Goal: Information Seeking & Learning: Learn about a topic

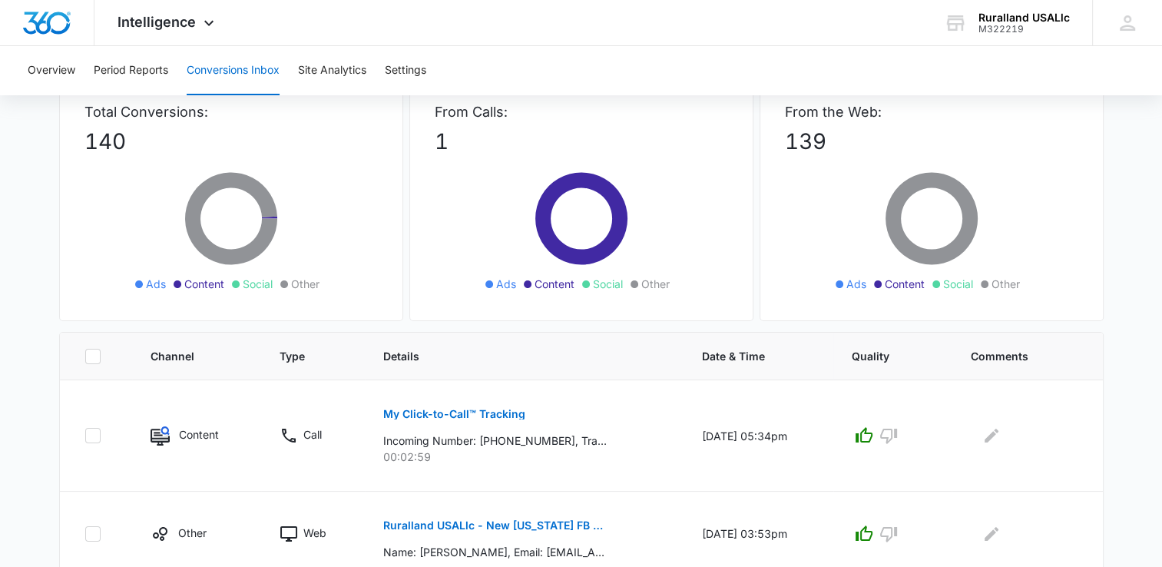
scroll to position [77, 0]
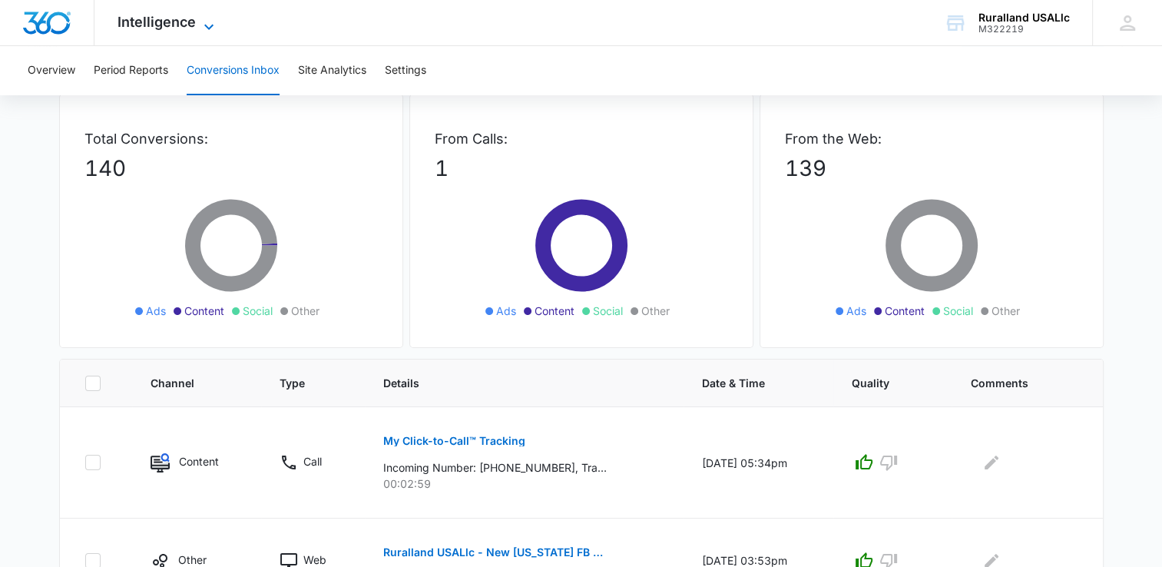
click at [209, 24] on icon at bounding box center [209, 27] width 18 height 18
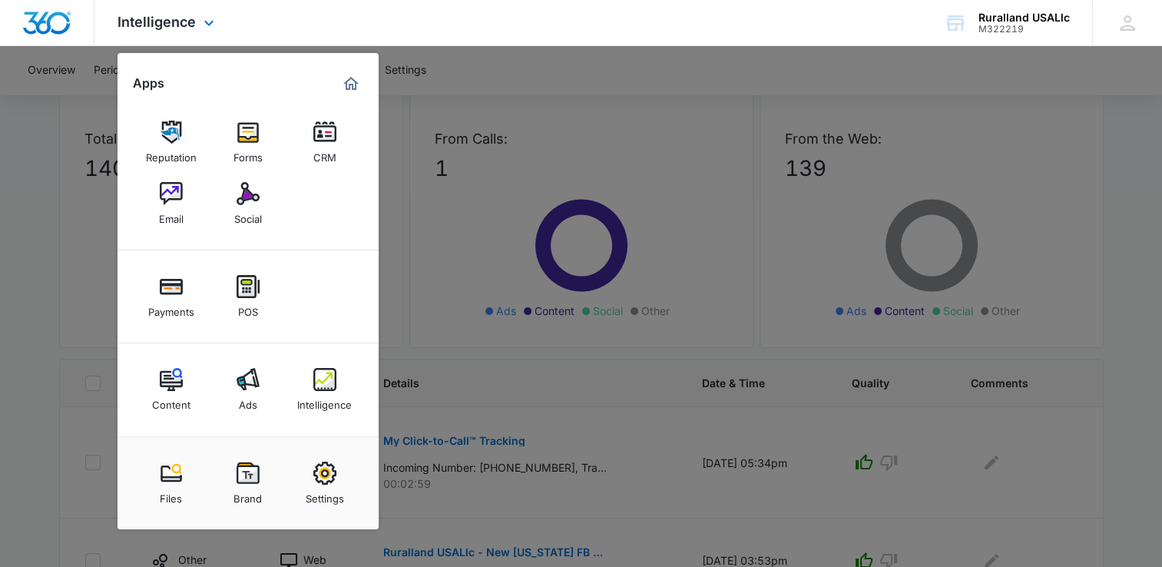
click at [430, 20] on div "Intelligence Apps Reputation Forms CRM Email Social Payments POS Content Ads In…" at bounding box center [581, 23] width 1162 height 46
click at [209, 22] on icon at bounding box center [209, 27] width 18 height 18
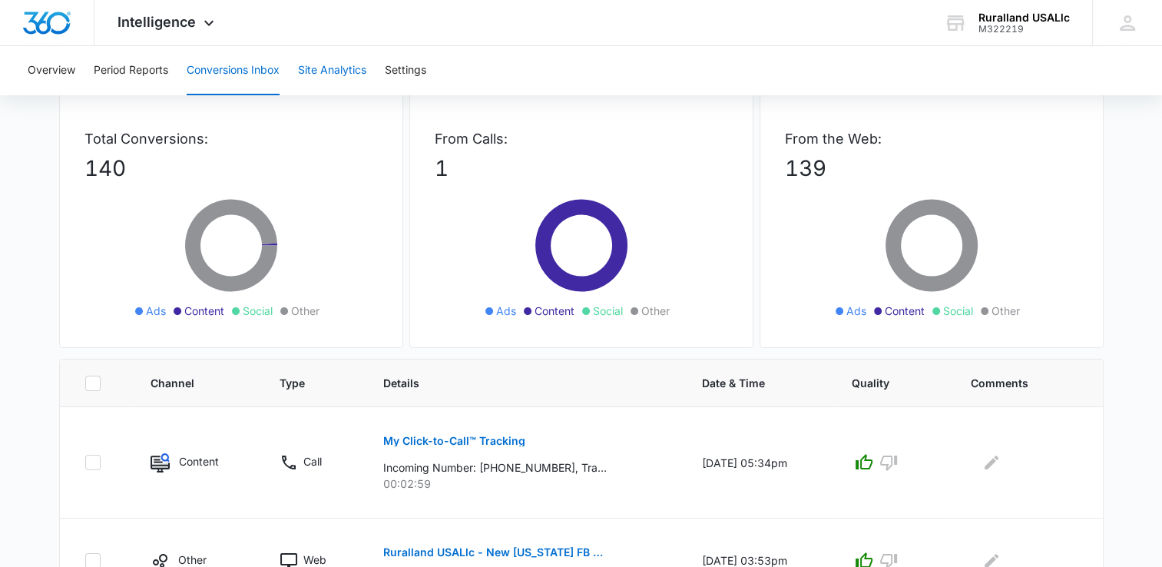
click at [332, 69] on button "Site Analytics" at bounding box center [332, 70] width 68 height 49
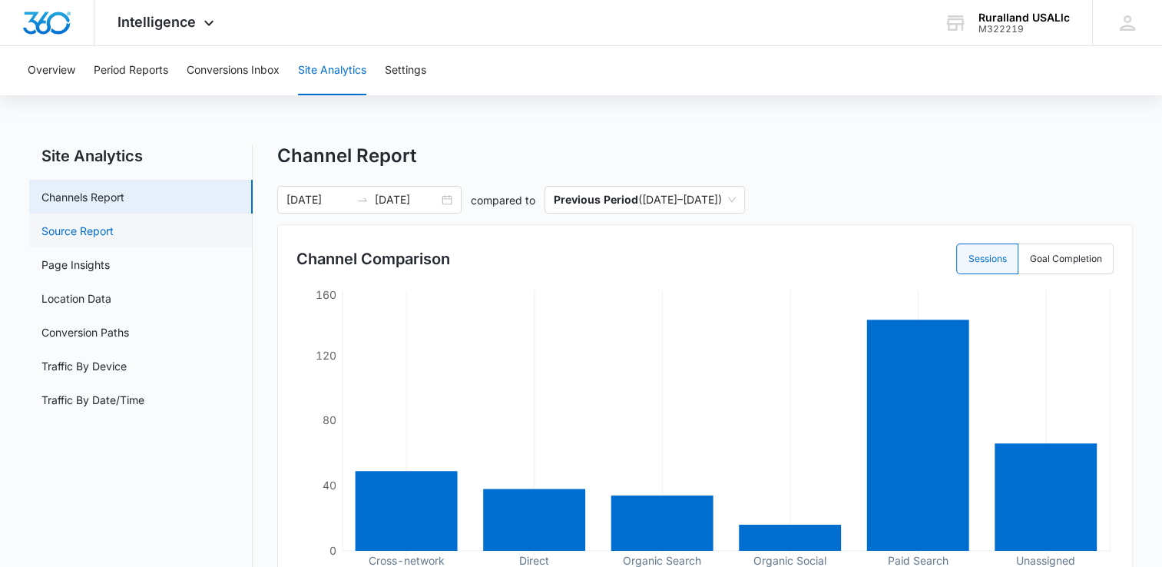
click at [114, 230] on link "Source Report" at bounding box center [77, 231] width 72 height 16
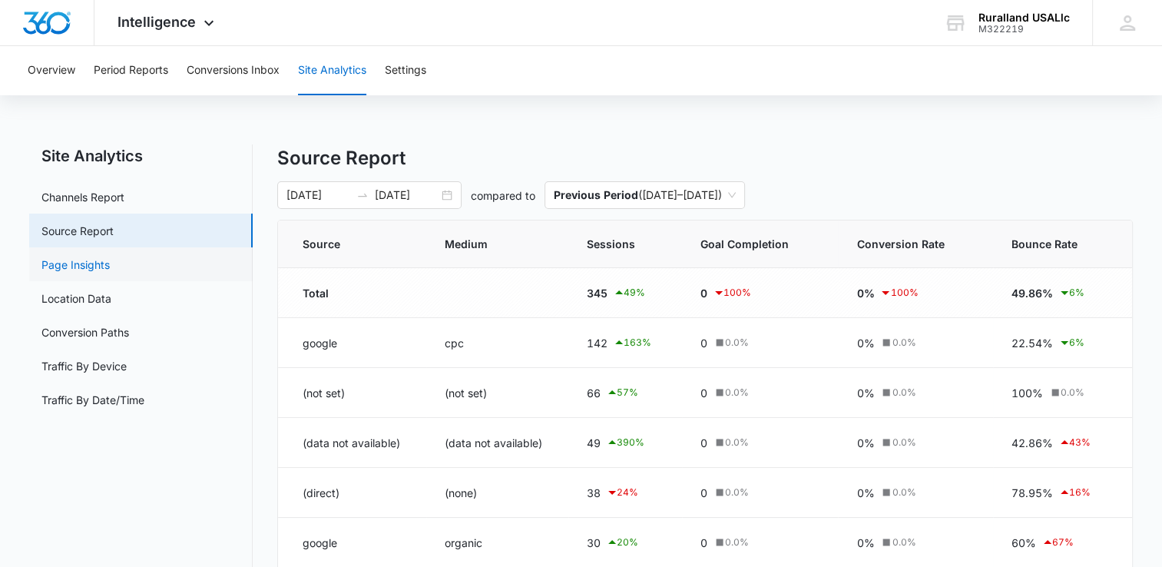
click at [91, 262] on link "Page Insights" at bounding box center [75, 264] width 68 height 16
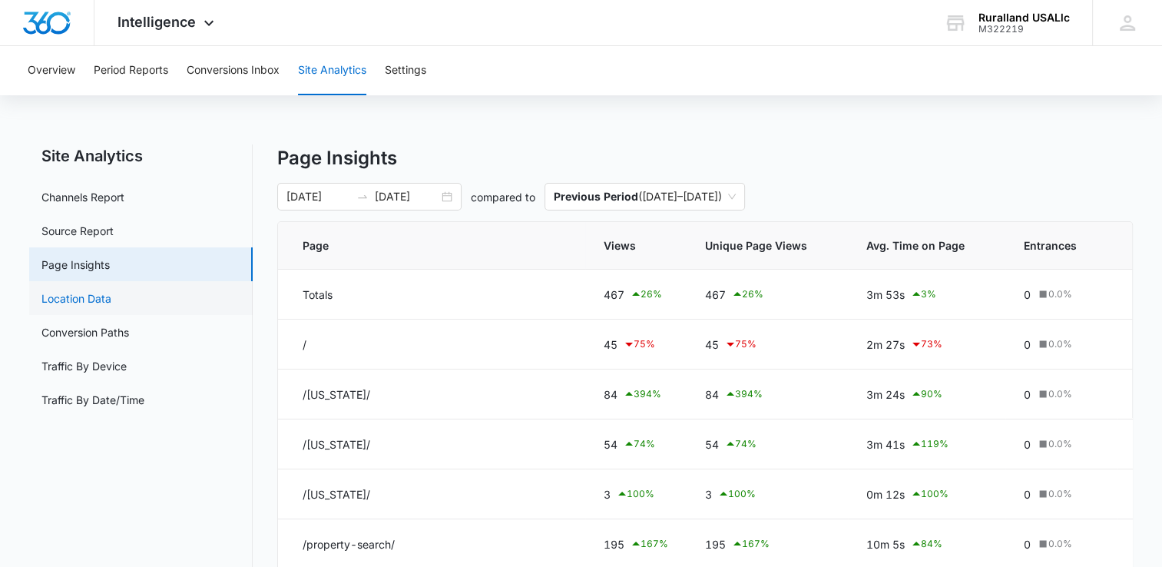
click at [102, 293] on link "Location Data" at bounding box center [76, 298] width 70 height 16
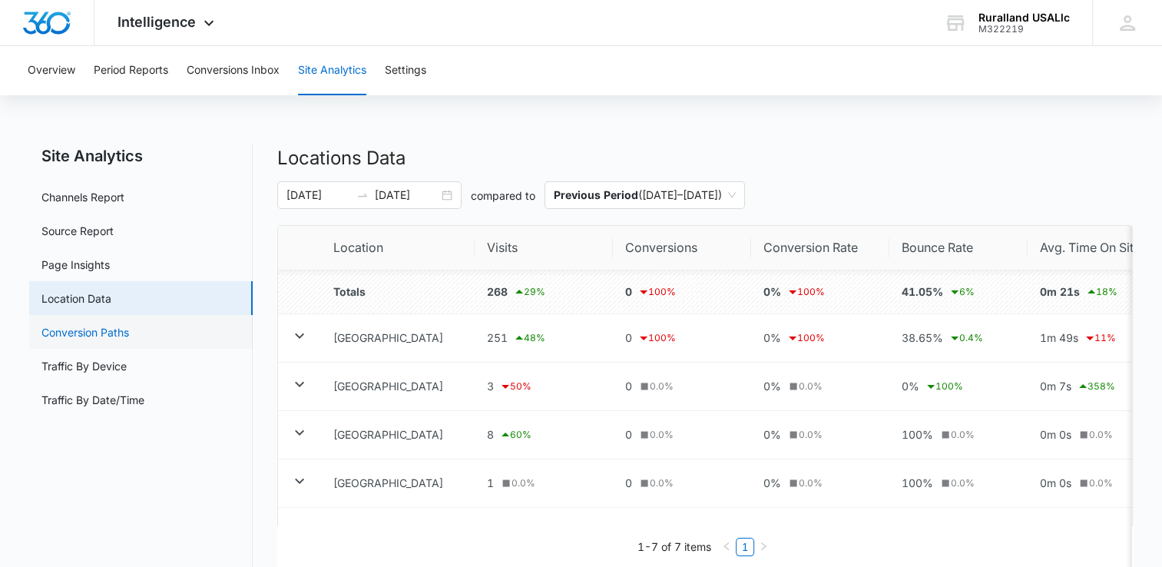
click at [108, 328] on link "Conversion Paths" at bounding box center [85, 332] width 88 height 16
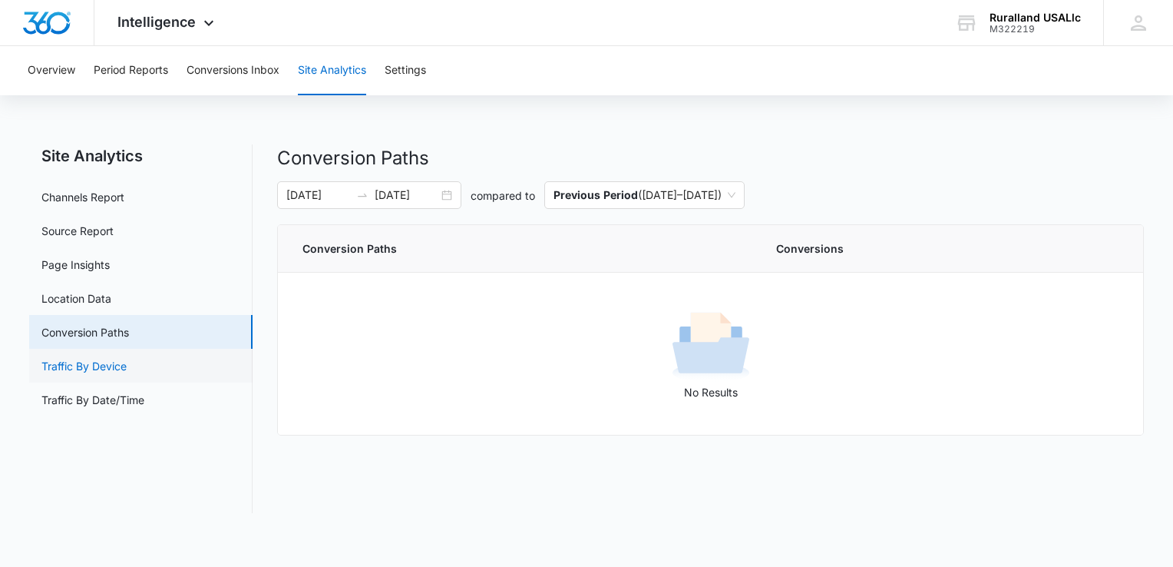
click at [105, 361] on link "Traffic By Device" at bounding box center [83, 366] width 85 height 16
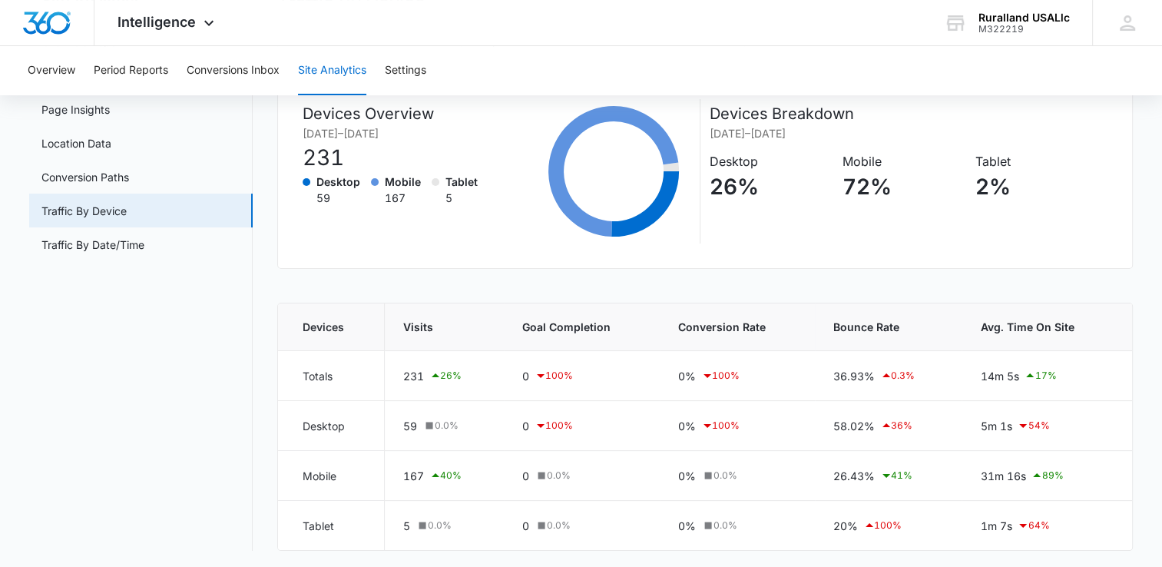
scroll to position [156, 0]
click at [116, 250] on link "Traffic By Date/Time" at bounding box center [92, 244] width 103 height 16
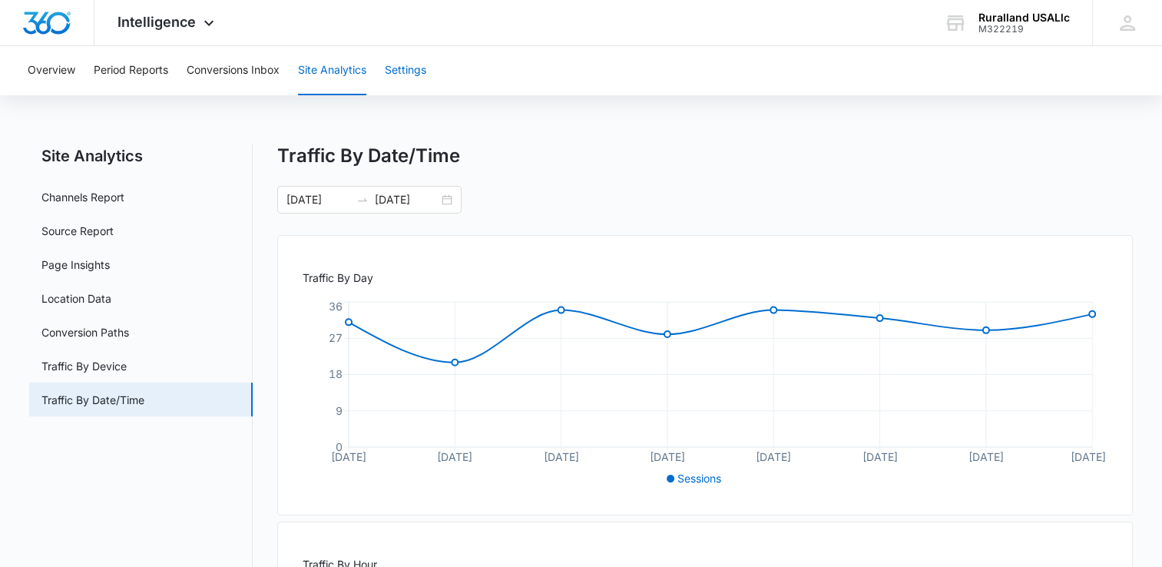
click at [405, 66] on button "Settings" at bounding box center [405, 70] width 41 height 49
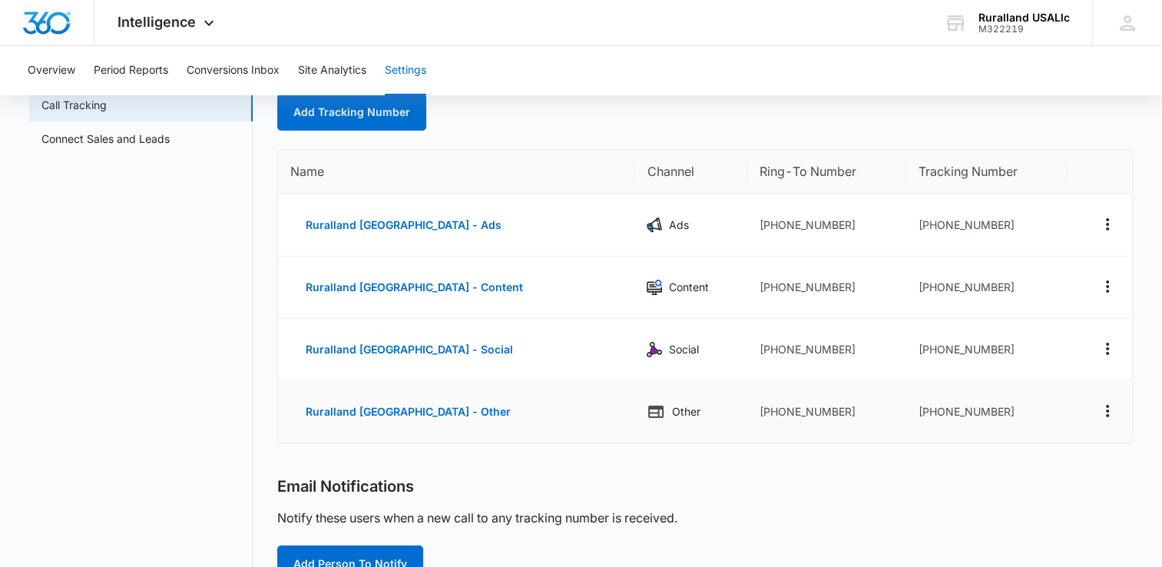
scroll to position [86, 0]
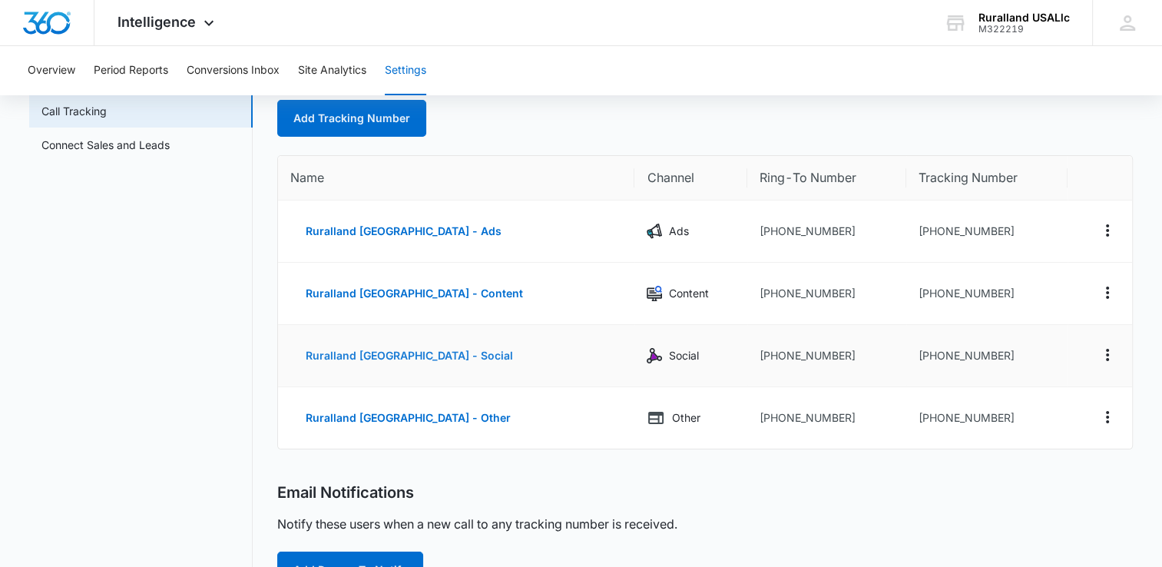
click at [334, 355] on button "Ruralland USA - Social" at bounding box center [409, 355] width 238 height 37
select select "SOCIAL"
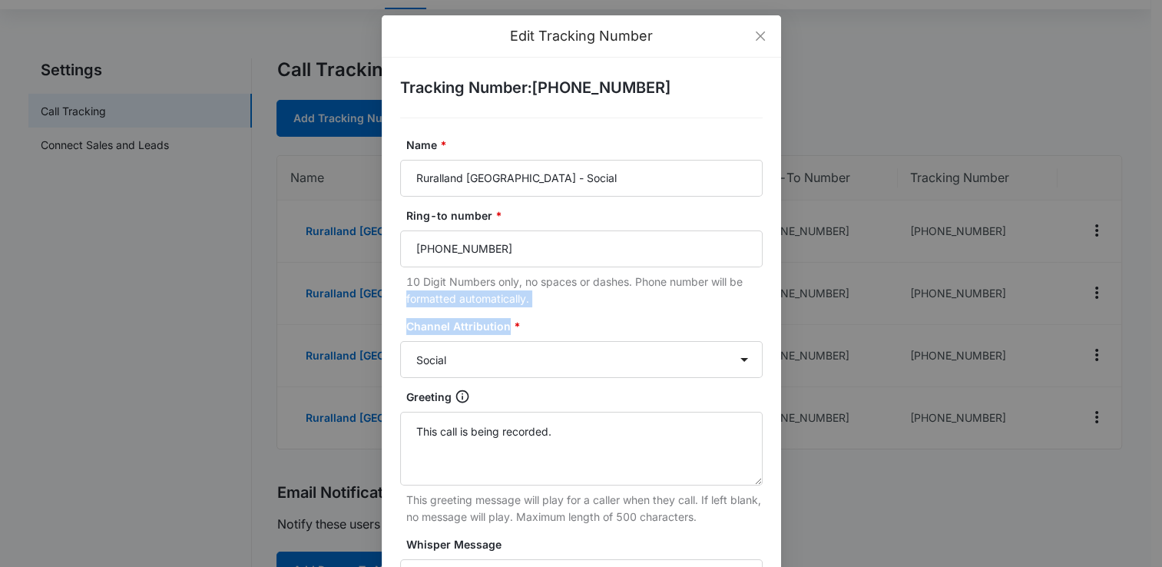
drag, startPoint x: 501, startPoint y: 318, endPoint x: 435, endPoint y: 284, distance: 74.2
click at [435, 284] on form "Name * Ruralland USA - Social Ring-to number * (870) 232-2212 10 Digit Numbers …" at bounding box center [581, 513] width 362 height 752
click at [754, 35] on icon "close" at bounding box center [760, 36] width 12 height 12
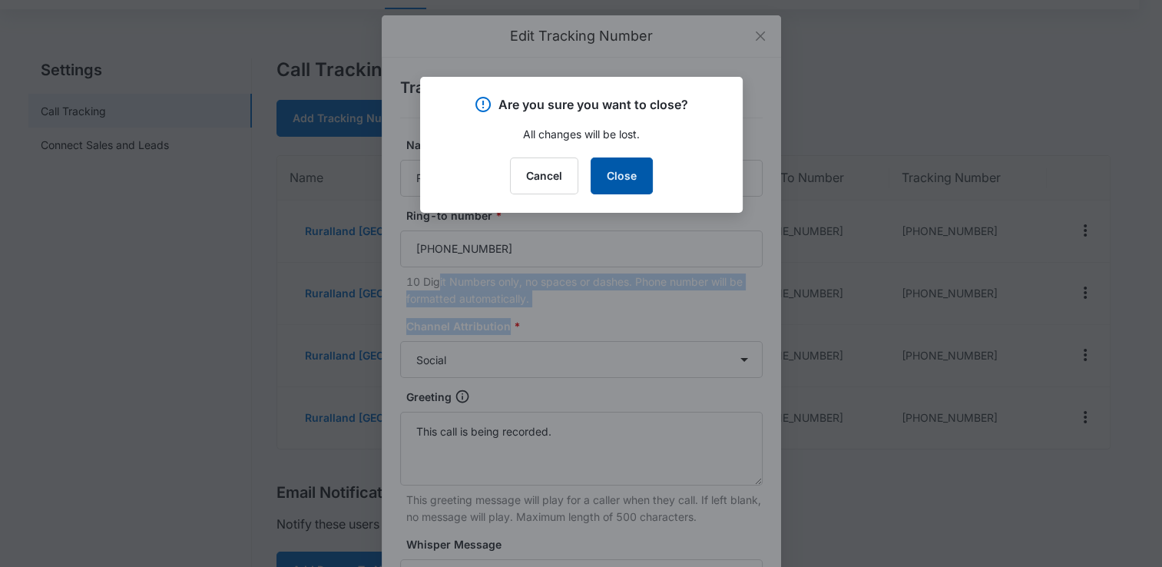
click at [620, 170] on button "Close" at bounding box center [621, 175] width 62 height 37
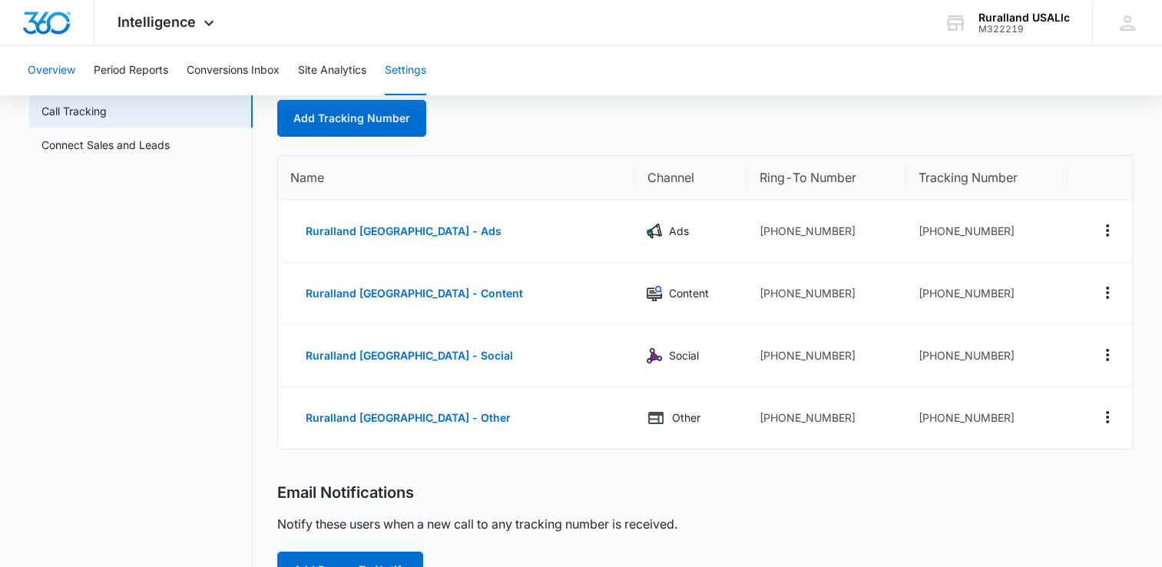
click at [43, 69] on button "Overview" at bounding box center [52, 70] width 48 height 49
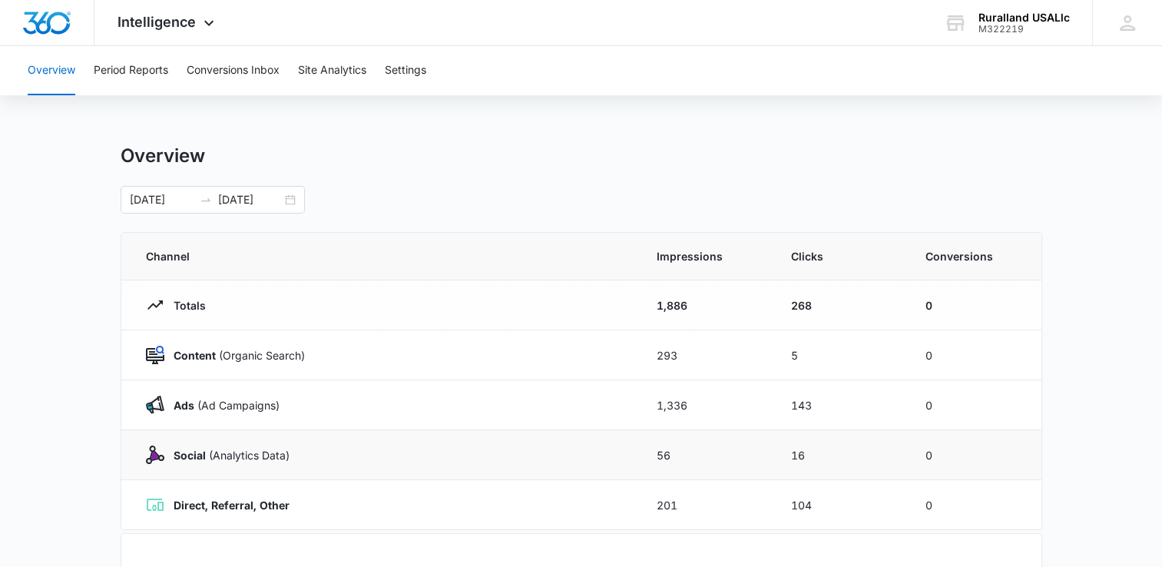
click at [159, 450] on img at bounding box center [155, 454] width 18 height 18
click at [160, 447] on img at bounding box center [155, 454] width 18 height 18
click at [209, 25] on icon at bounding box center [209, 27] width 18 height 18
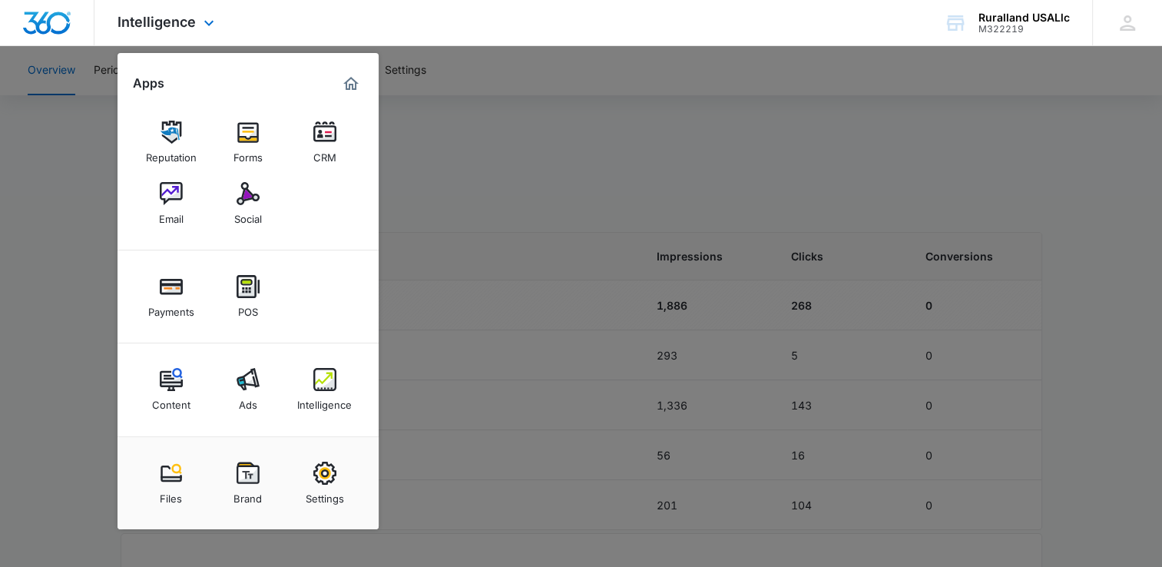
drag, startPoint x: 347, startPoint y: 17, endPoint x: 355, endPoint y: 22, distance: 9.4
click at [355, 22] on div "Intelligence Apps Reputation Forms CRM Email Social Payments POS Content Ads In…" at bounding box center [581, 23] width 1162 height 46
click at [433, 134] on div at bounding box center [581, 283] width 1162 height 567
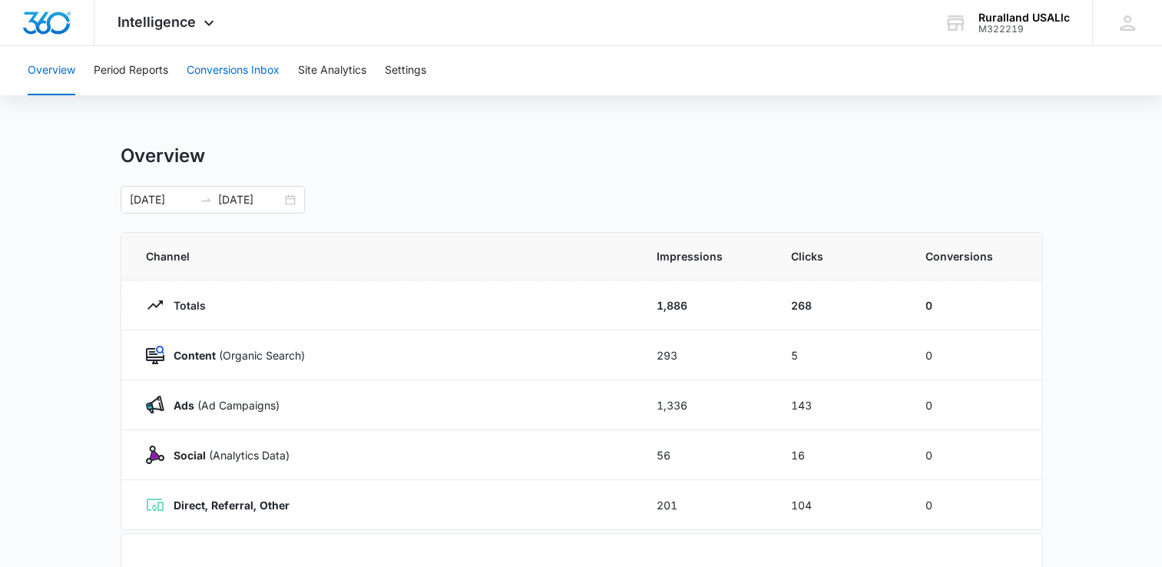
click at [233, 68] on button "Conversions Inbox" at bounding box center [233, 70] width 93 height 49
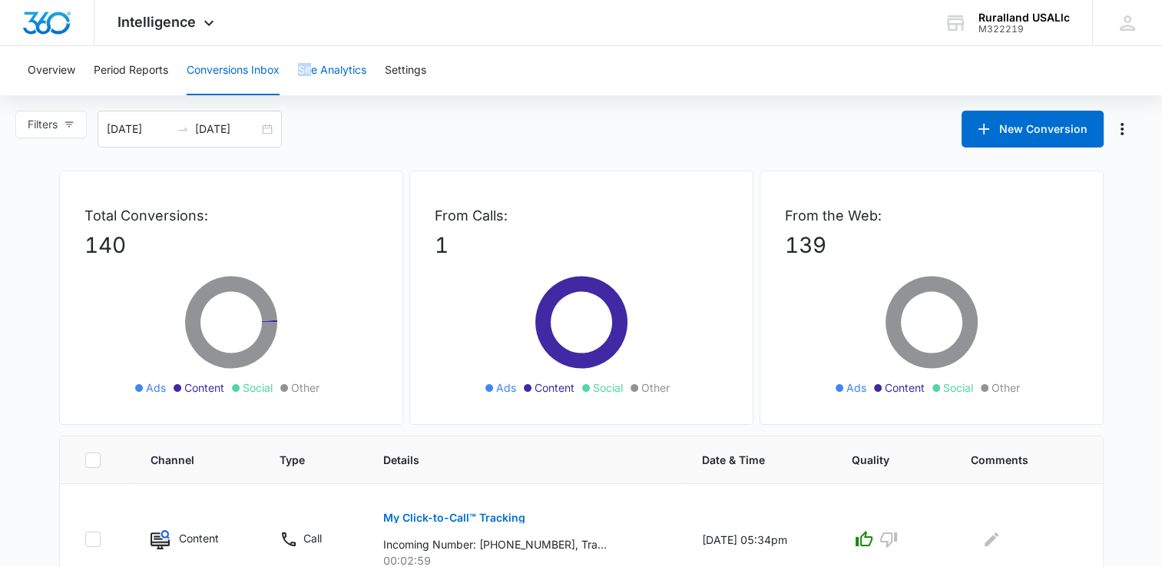
drag, startPoint x: 283, startPoint y: 79, endPoint x: 315, endPoint y: 48, distance: 45.1
click at [315, 48] on div "Overview Period Reports Conversions Inbox Site Analytics Settings" at bounding box center [580, 70] width 1125 height 49
drag, startPoint x: 315, startPoint y: 48, endPoint x: 458, endPoint y: 54, distance: 143.7
click at [458, 54] on div "Overview Period Reports Conversions Inbox Site Analytics Settings" at bounding box center [580, 70] width 1125 height 49
